Goal: Transaction & Acquisition: Purchase product/service

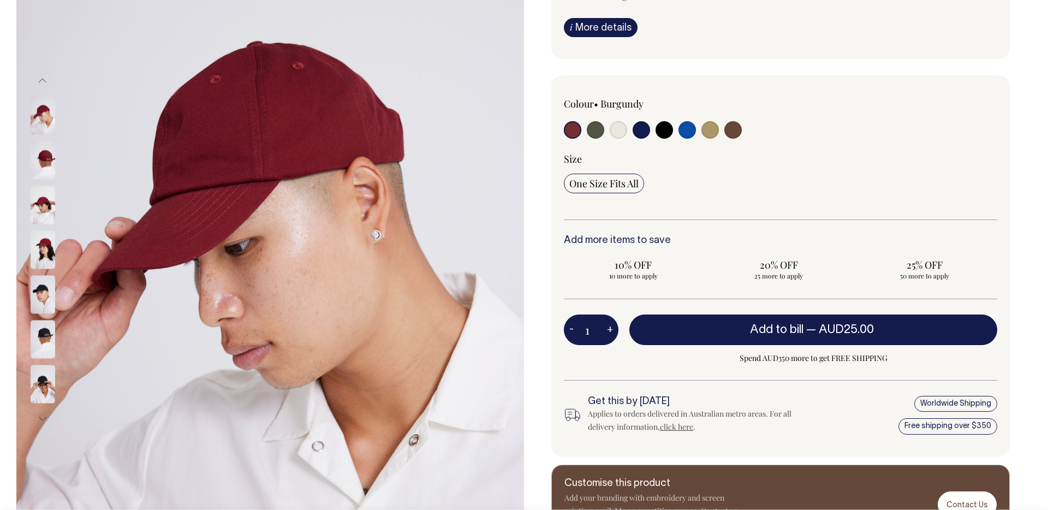
click at [587, 329] on input "1" at bounding box center [591, 329] width 55 height 31
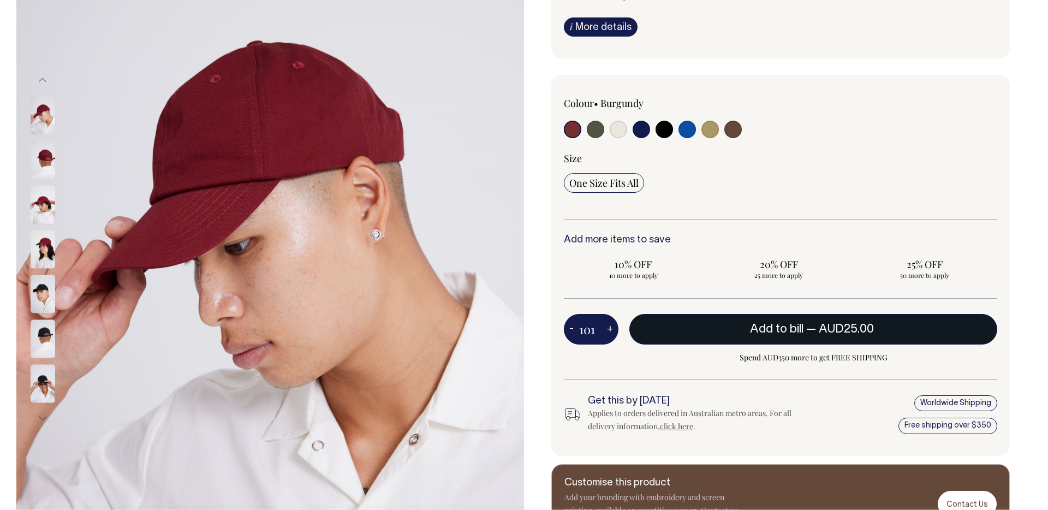
type input "101"
radio input "true"
type input "101"
click at [758, 322] on button "Add to bill — AUD25.00" at bounding box center [813, 329] width 368 height 31
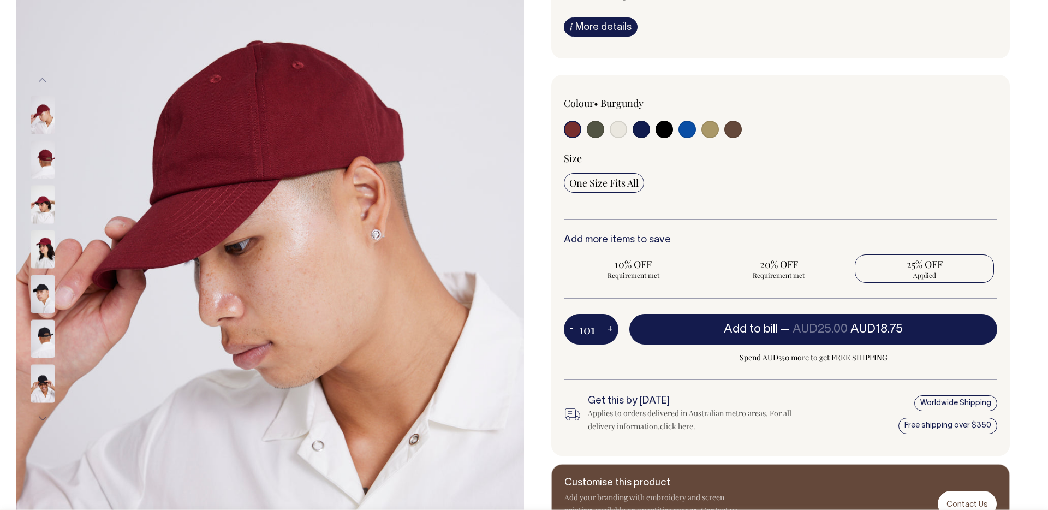
type input "1"
radio input "false"
type input "1"
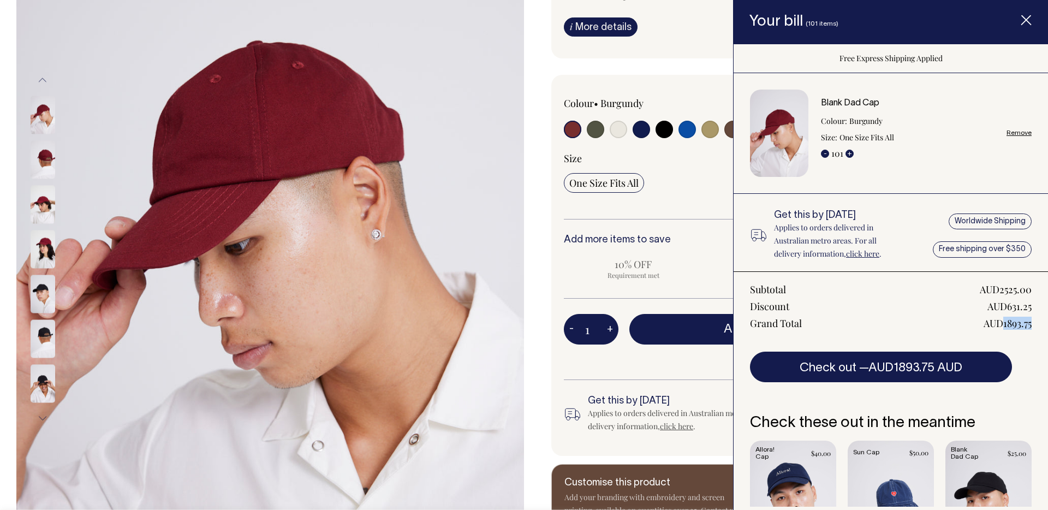
drag, startPoint x: 1004, startPoint y: 321, endPoint x: 1034, endPoint y: 321, distance: 30.0
click at [1034, 321] on div "Subtotal AUD2525.00 Discount AUD631.25 Grand Total AUD1893.75 Check out — AUD18…" at bounding box center [891, 326] width 314 height 111
copy div "1893.75"
click at [1026, 134] on link "Remove" at bounding box center [1018, 132] width 25 height 7
radio input "false"
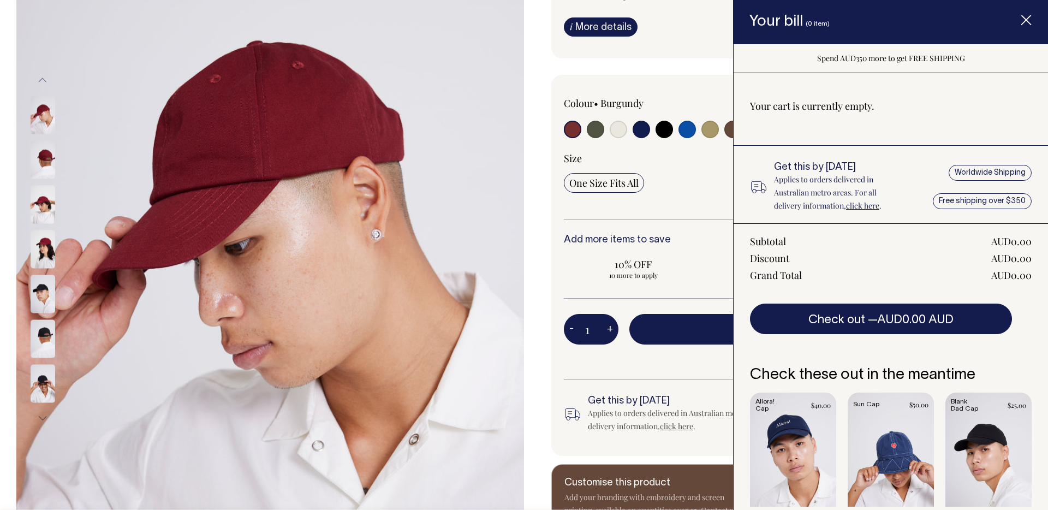
click at [1029, 23] on icon "Item added to your cart" at bounding box center [1026, 20] width 11 height 11
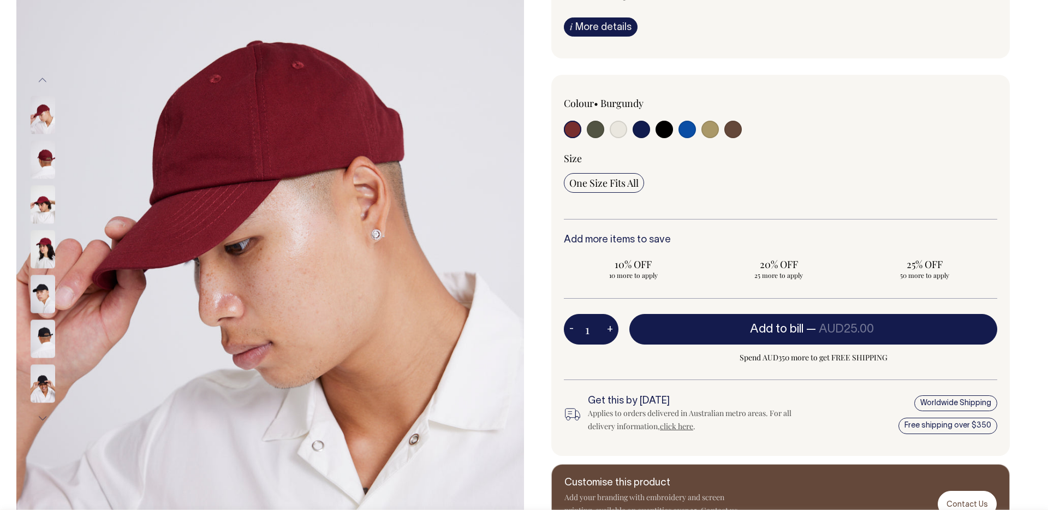
click at [599, 326] on input "1" at bounding box center [591, 329] width 55 height 31
click at [598, 326] on input "1" at bounding box center [591, 329] width 55 height 31
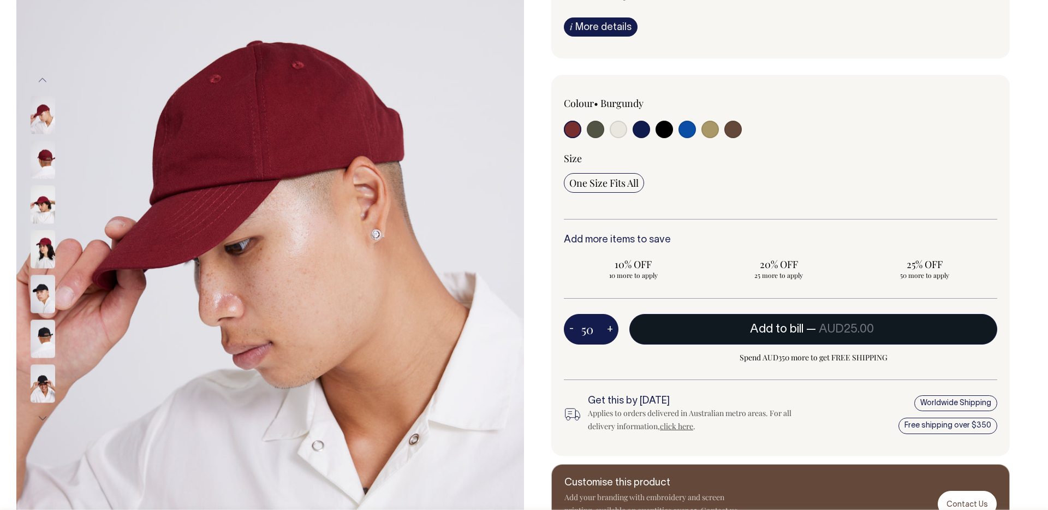
type input "50"
radio input "true"
type input "50"
click at [806, 336] on button "Add to bill — AUD25.00 AUD18.75" at bounding box center [813, 329] width 368 height 31
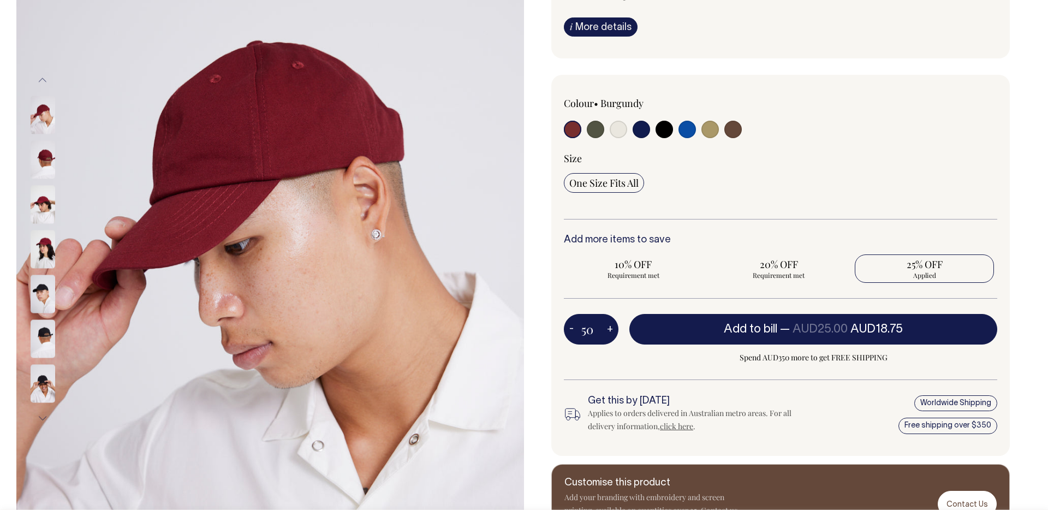
type input "1"
radio input "false"
type input "1"
radio input "true"
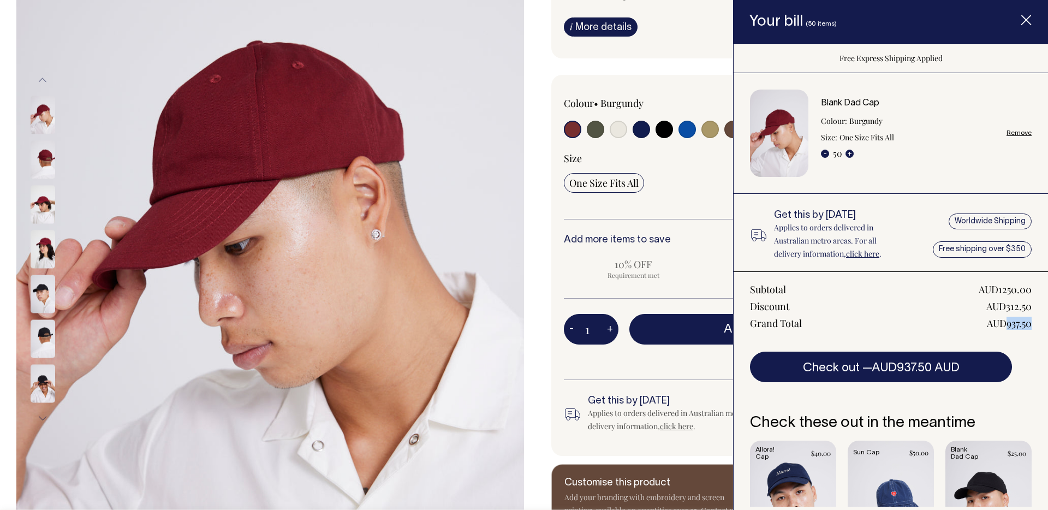
drag, startPoint x: 1007, startPoint y: 324, endPoint x: 1032, endPoint y: 324, distance: 24.6
click at [1032, 324] on div "Subtotal AUD1250.00 Discount AUD312.50 Grand Total AUD937.50 Check out — AUD937…" at bounding box center [891, 326] width 314 height 111
copy div "937.50"
